Goal: Information Seeking & Learning: Find contact information

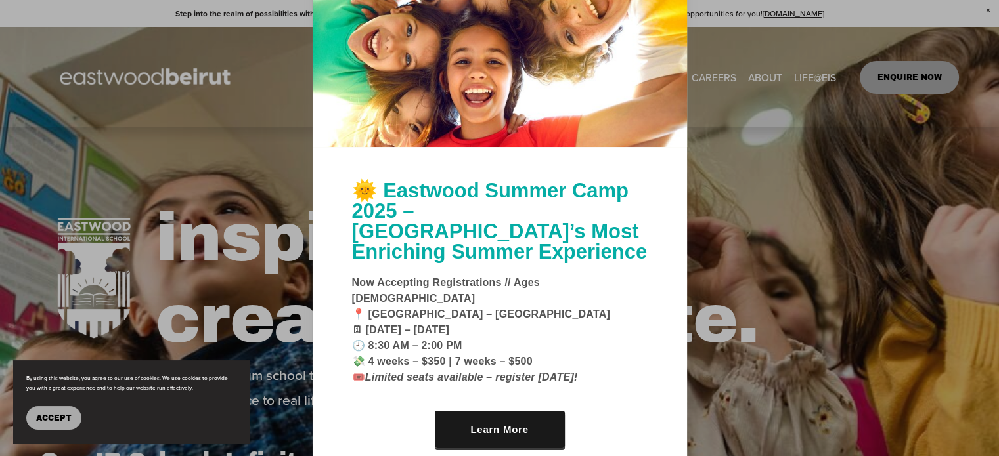
scroll to position [197, 0]
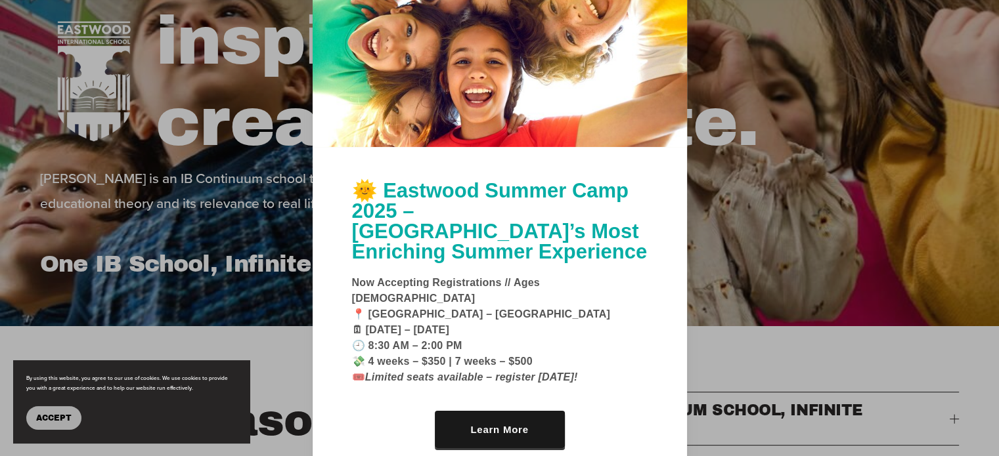
click at [835, 126] on div at bounding box center [499, 228] width 999 height 456
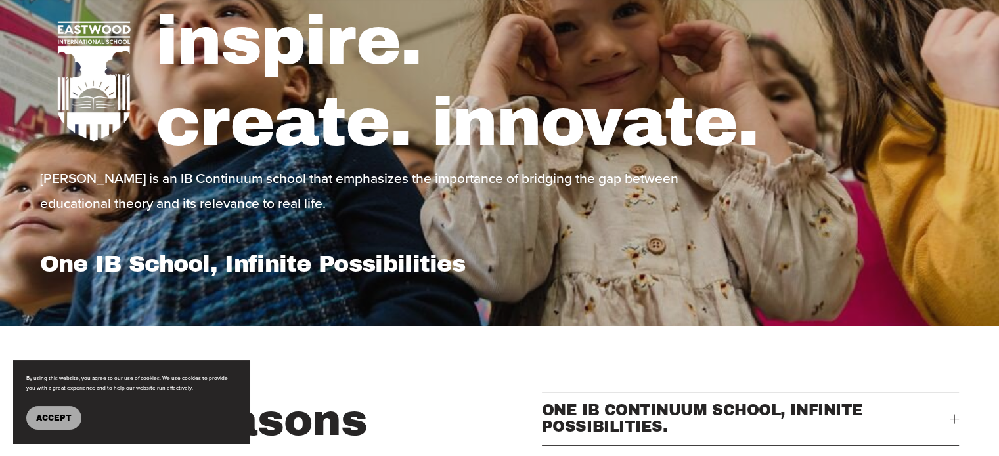
click at [56, 423] on button "Accept" at bounding box center [53, 419] width 55 height 24
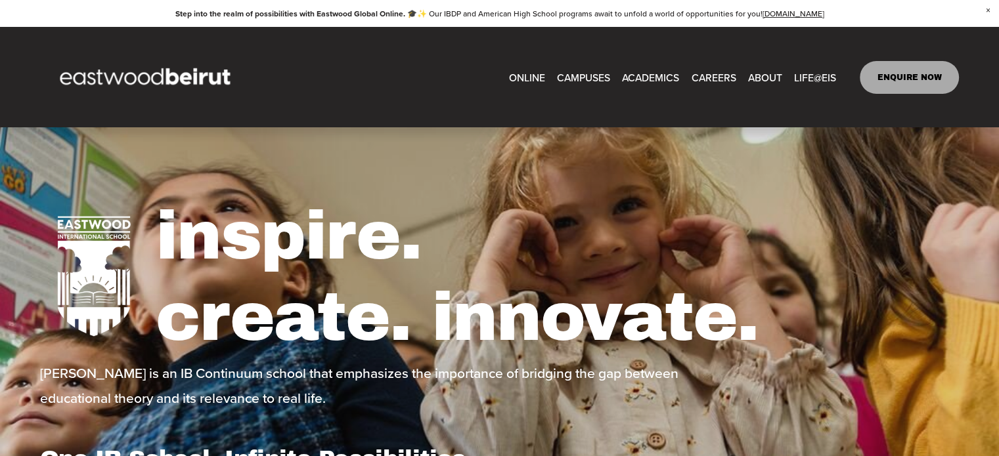
scroll to position [0, 0]
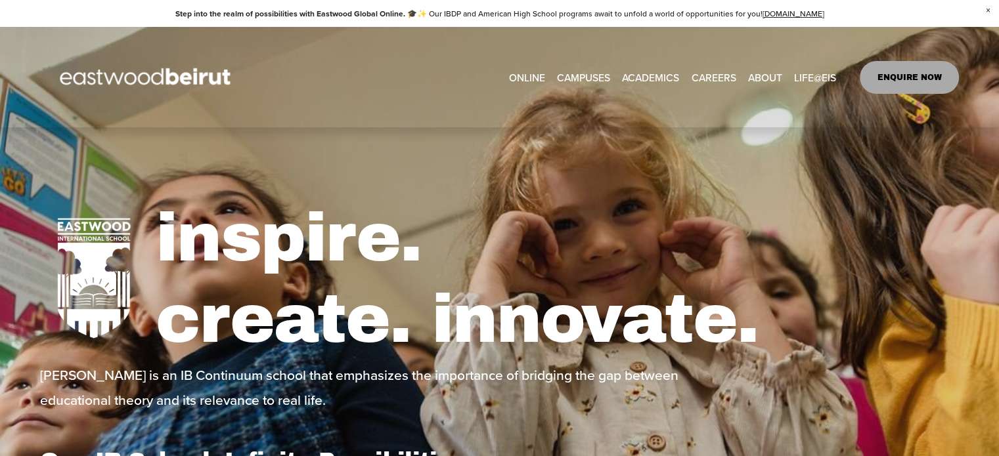
click at [0, 0] on span "About" at bounding box center [0, 0] width 0 height 0
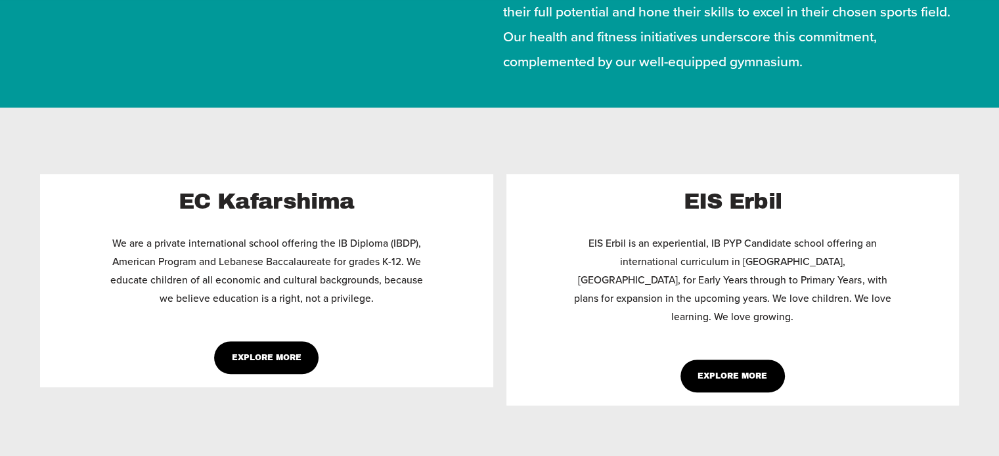
scroll to position [985, 0]
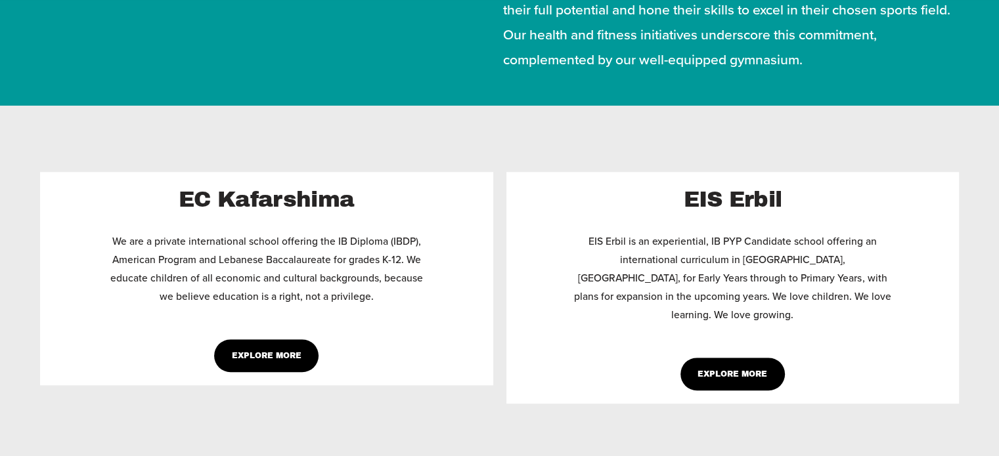
click at [273, 372] on link "Explore More" at bounding box center [266, 356] width 104 height 33
click at [753, 365] on link "Explore More" at bounding box center [732, 374] width 104 height 33
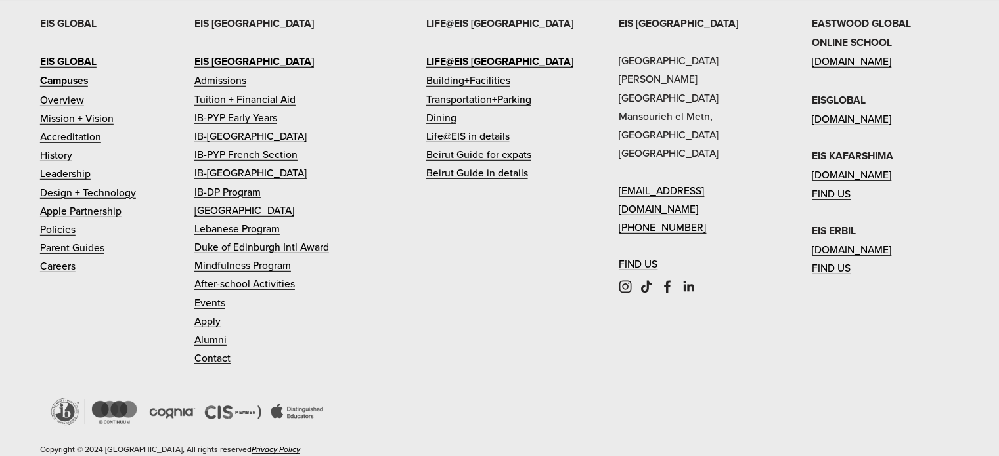
scroll to position [3812, 0]
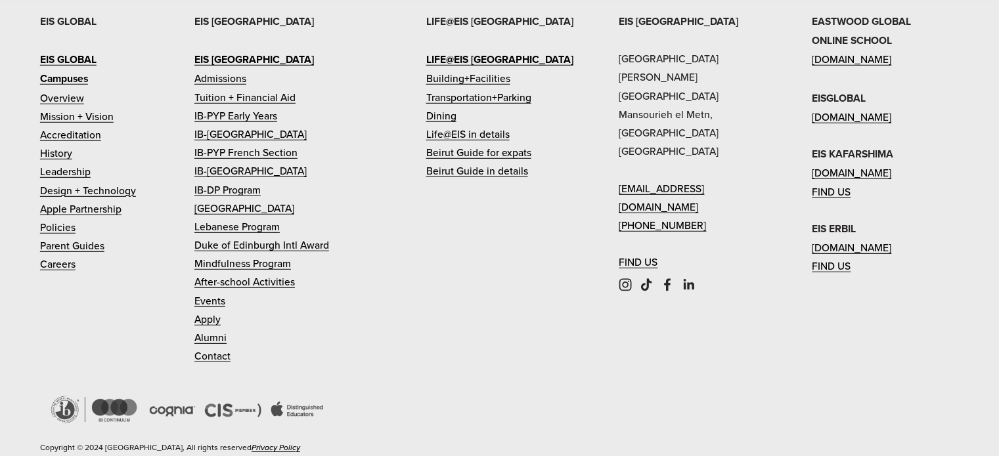
click at [216, 328] on link "Alumni" at bounding box center [210, 337] width 32 height 18
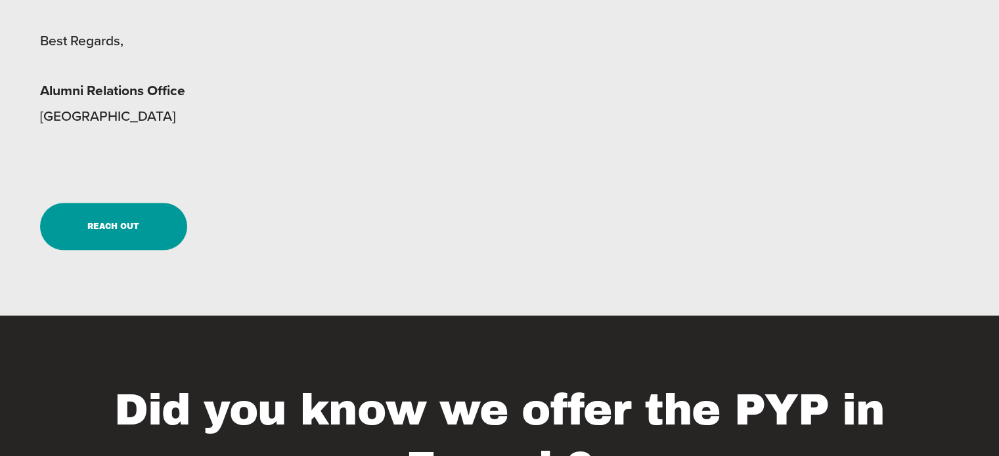
scroll to position [657, 0]
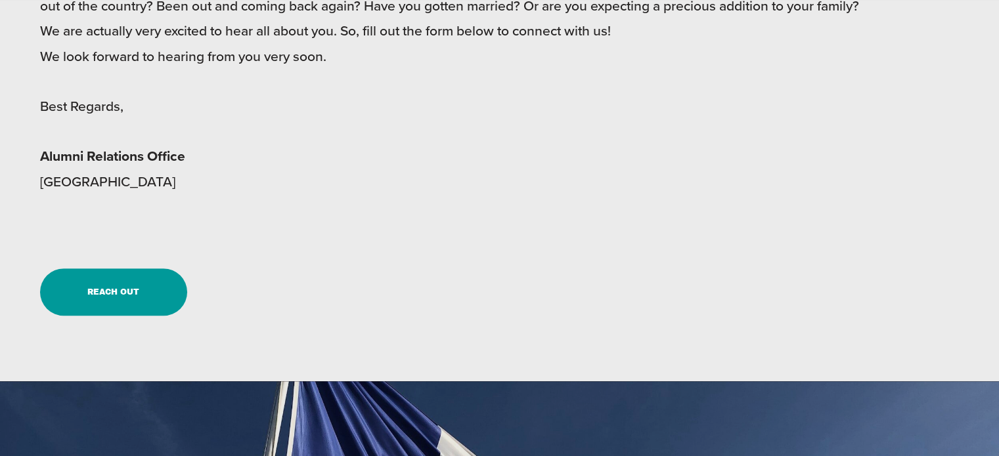
drag, startPoint x: 247, startPoint y: 183, endPoint x: 31, endPoint y: 193, distance: 216.4
click at [31, 193] on div "Dearest Alumni, Eastwood International School is delighted to share with you it…" at bounding box center [499, 116] width 999 height 397
copy p "[GEOGRAPHIC_DATA]"
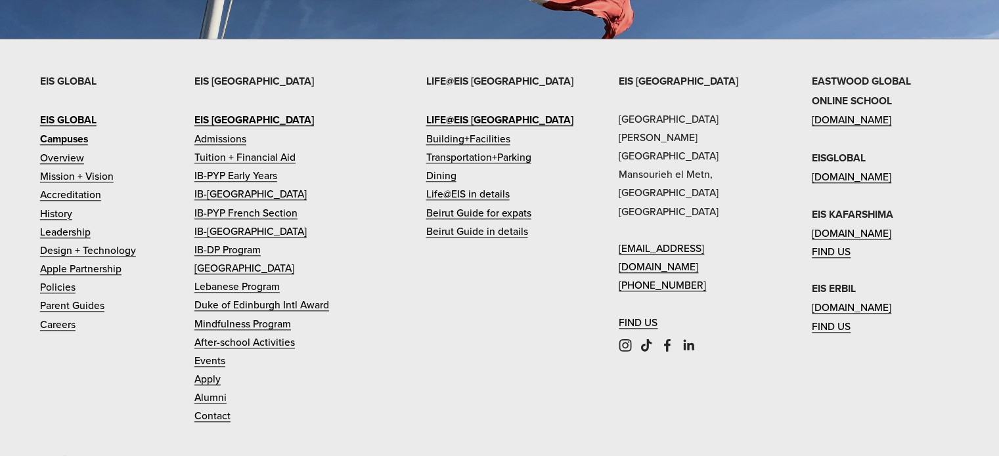
scroll to position [1503, 0]
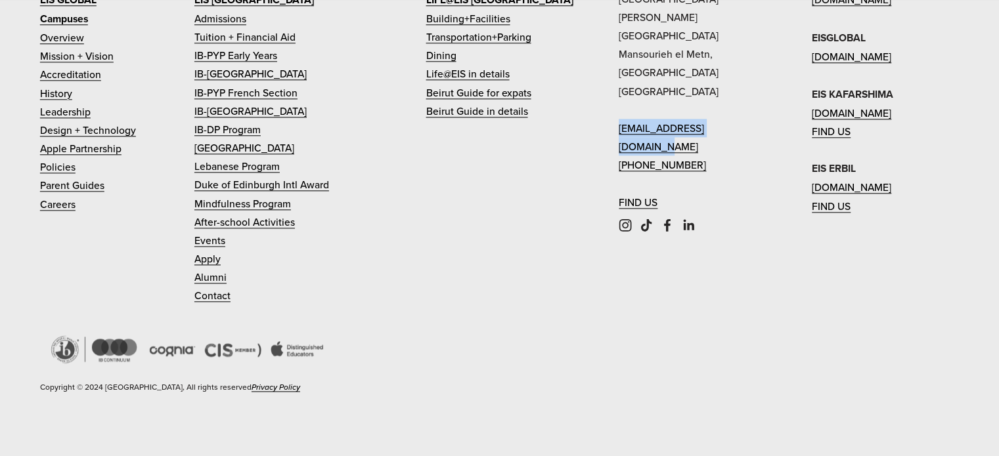
drag, startPoint x: 775, startPoint y: 102, endPoint x: 617, endPoint y: 95, distance: 157.8
click at [617, 95] on div "EIS BEIRUT Eastwood International School Sami Solh Street Mansourieh el Metn, B…" at bounding box center [499, 189] width 999 height 476
copy link "[EMAIL_ADDRESS][DOMAIN_NAME]"
